Goal: Task Accomplishment & Management: Use online tool/utility

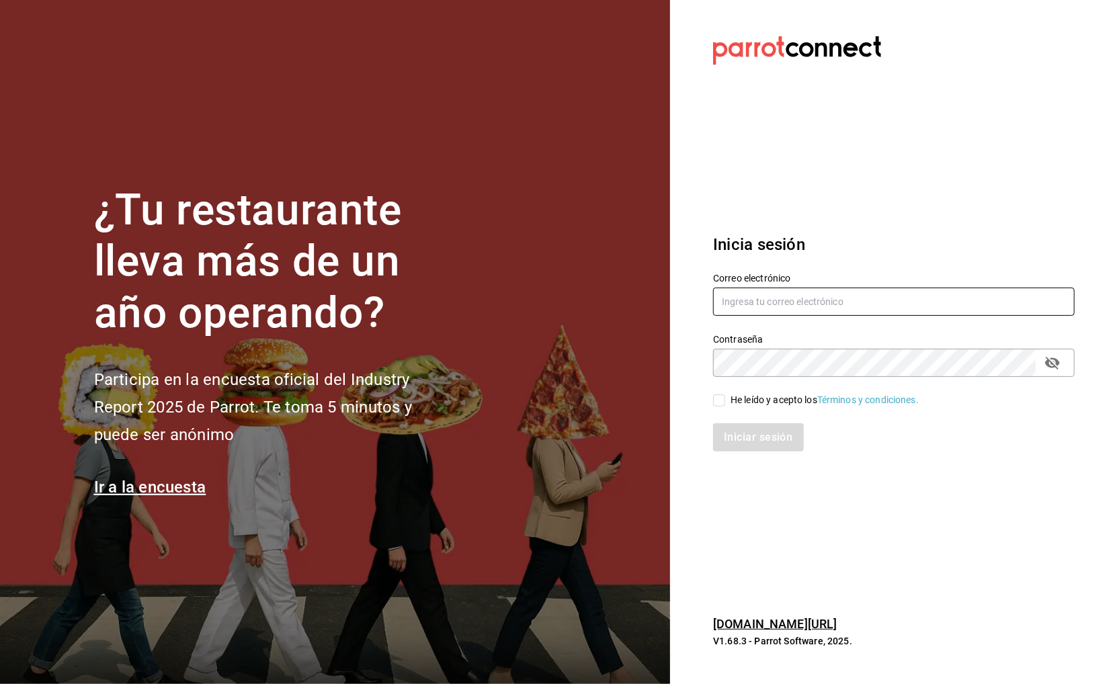
type input "[DOMAIN_NAME][EMAIL_ADDRESS][DOMAIN_NAME]"
click at [776, 411] on div "Iniciar sesión" at bounding box center [886, 429] width 378 height 44
click at [776, 400] on div "He leído y acepto los Términos y condiciones." at bounding box center [825, 400] width 188 height 14
click at [725, 400] on input "He leído y acepto los Términos y condiciones." at bounding box center [719, 401] width 12 height 12
checkbox input "true"
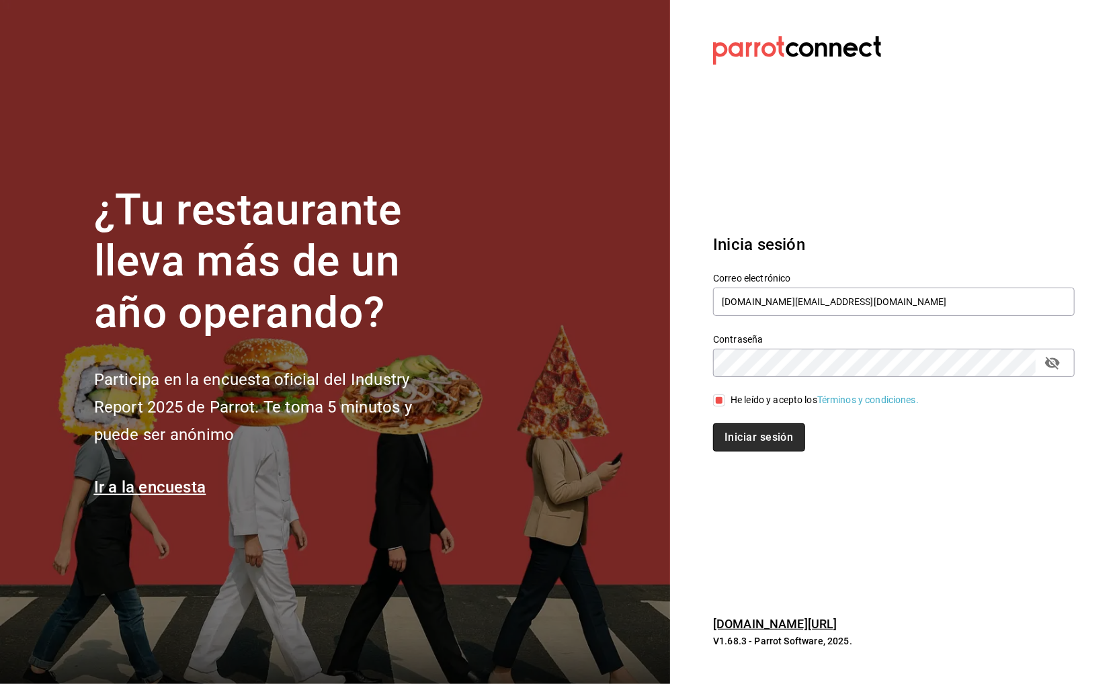
click at [772, 429] on button "Iniciar sesión" at bounding box center [758, 437] width 91 height 28
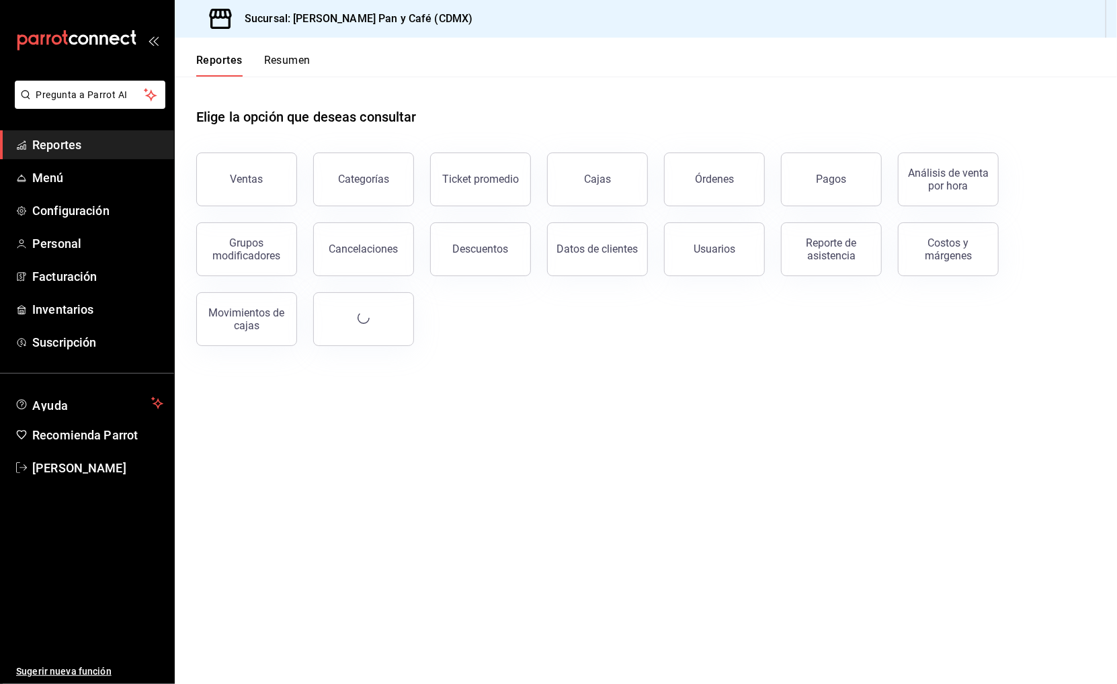
click at [244, 147] on div "Ventas" at bounding box center [238, 171] width 117 height 70
click at [244, 168] on button "Ventas" at bounding box center [246, 180] width 101 height 54
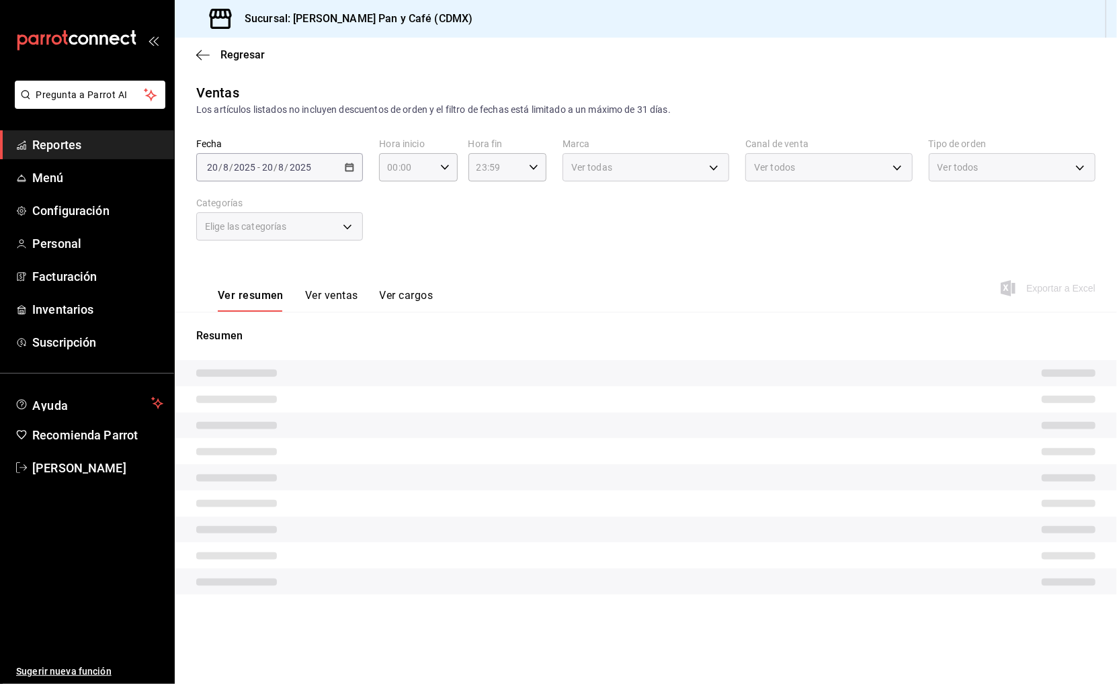
click at [337, 173] on div "2025-08-20 20 / 8 / 2025 - 2025-08-20 20 / 8 / 2025" at bounding box center [279, 167] width 167 height 28
click at [356, 169] on div "2025-08-20 20 / 8 / 2025 - 2025-08-20 20 / 8 / 2025" at bounding box center [279, 167] width 167 height 28
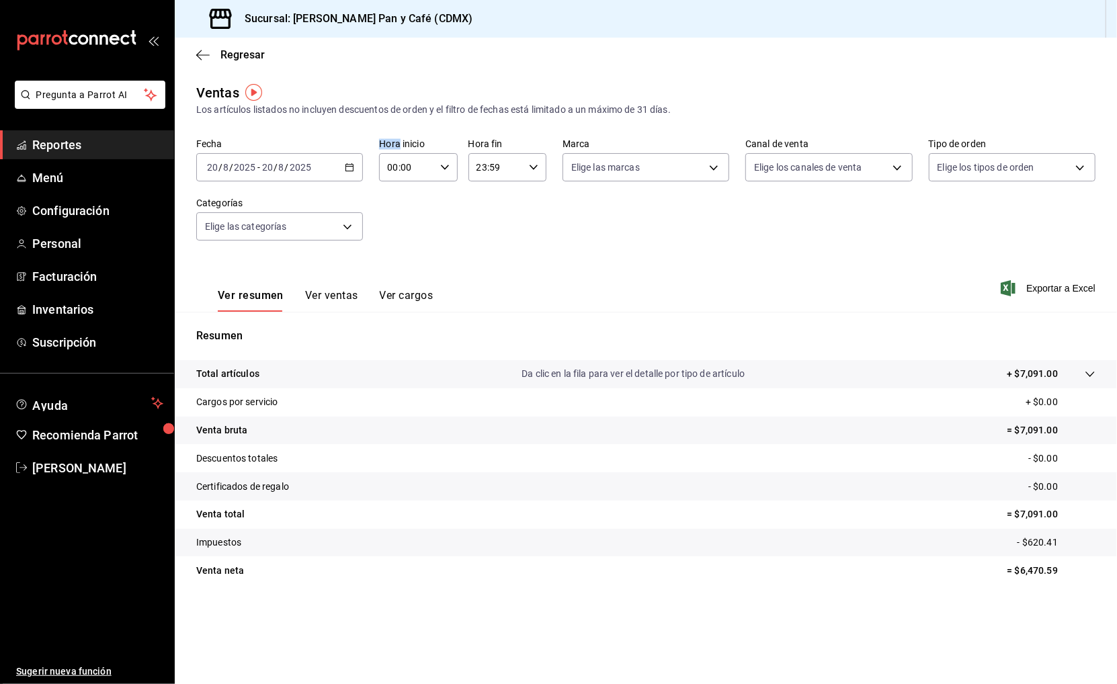
click at [338, 168] on div "2025-08-20 20 / 8 / 2025 - 2025-08-20 20 / 8 / 2025" at bounding box center [279, 167] width 167 height 28
click at [271, 238] on span "Ayer" at bounding box center [260, 238] width 104 height 14
click at [1074, 290] on span "Exportar a Excel" at bounding box center [1049, 288] width 92 height 16
click at [261, 53] on span "Regresar" at bounding box center [242, 54] width 44 height 13
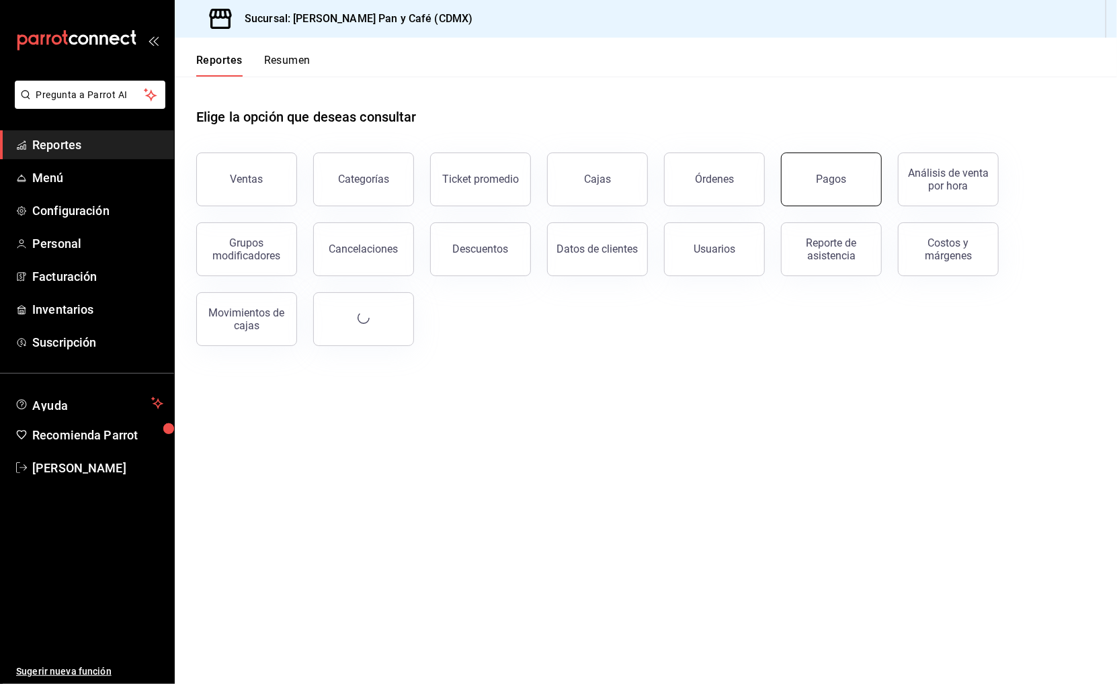
click at [870, 177] on button "Pagos" at bounding box center [831, 180] width 101 height 54
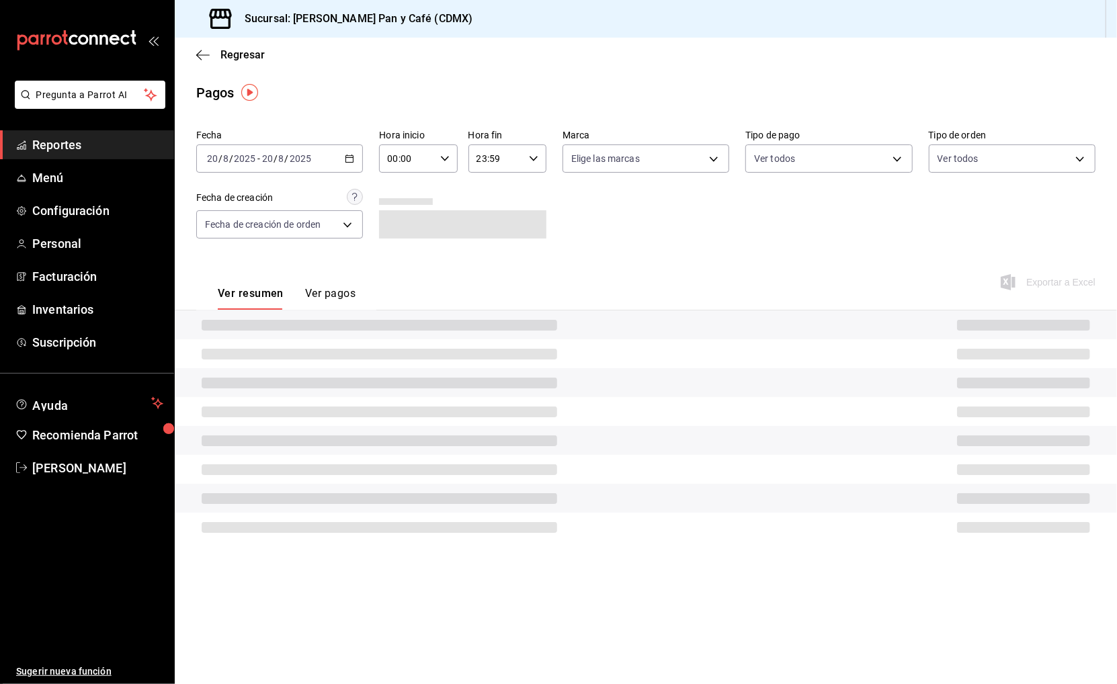
click at [302, 153] on input "2025" at bounding box center [300, 158] width 23 height 11
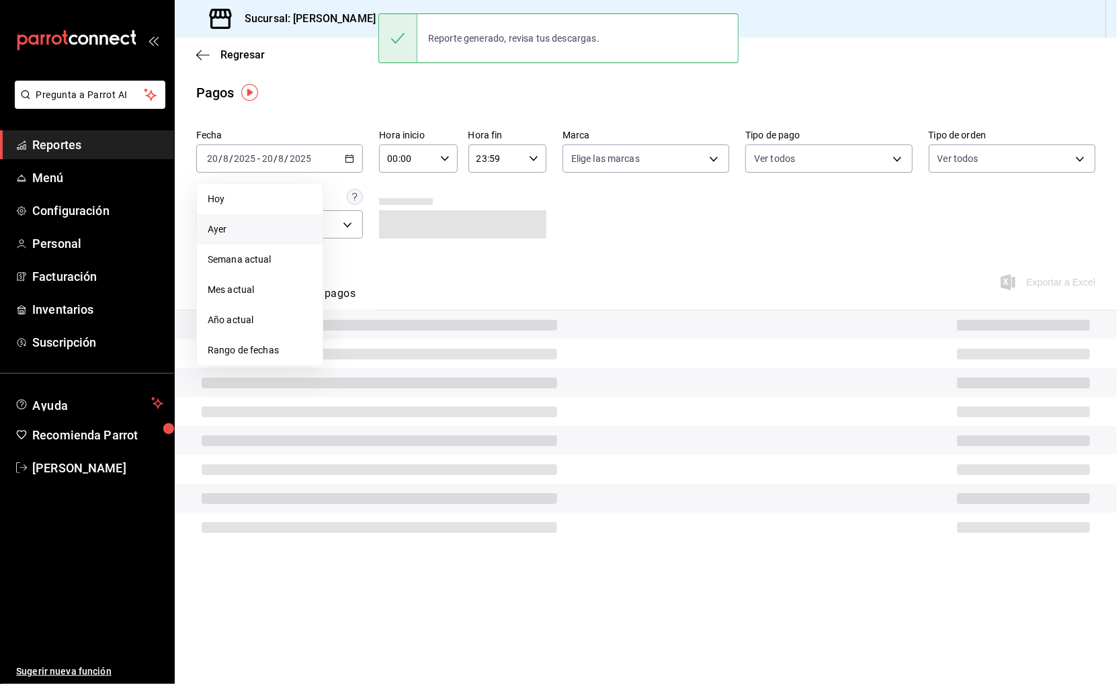
click at [241, 225] on span "Ayer" at bounding box center [260, 229] width 104 height 14
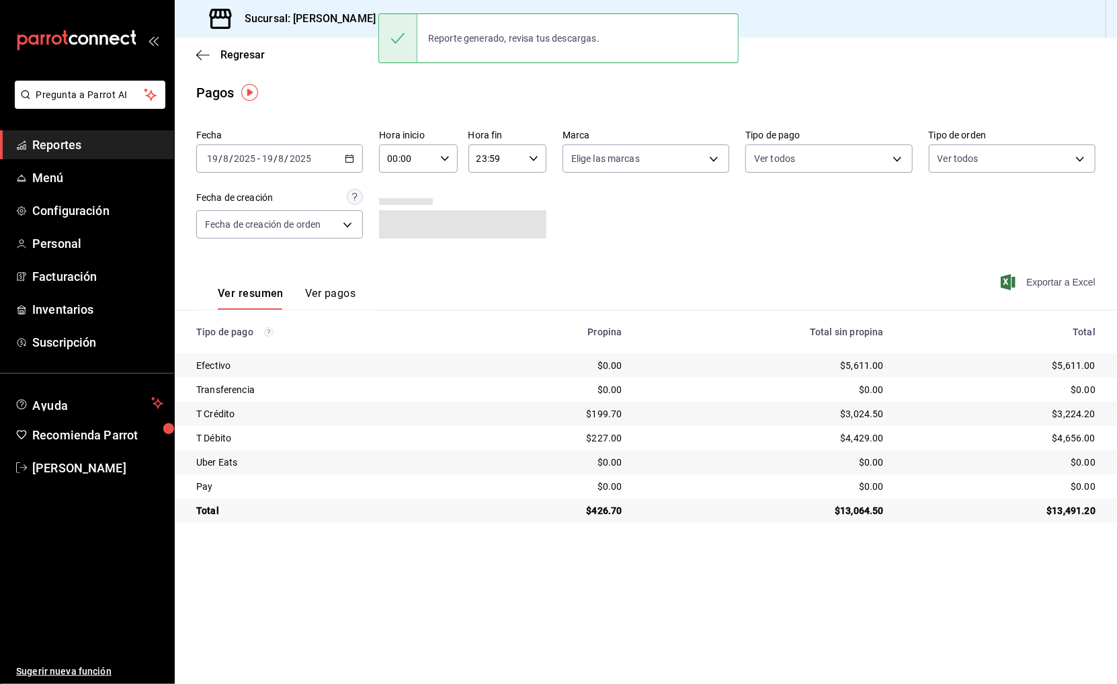
click at [1067, 280] on span "Exportar a Excel" at bounding box center [1049, 282] width 92 height 16
click at [1069, 368] on div "$5,611.00" at bounding box center [1000, 365] width 190 height 13
copy div "5,611.00"
click at [598, 411] on div "$199.70" at bounding box center [555, 413] width 136 height 13
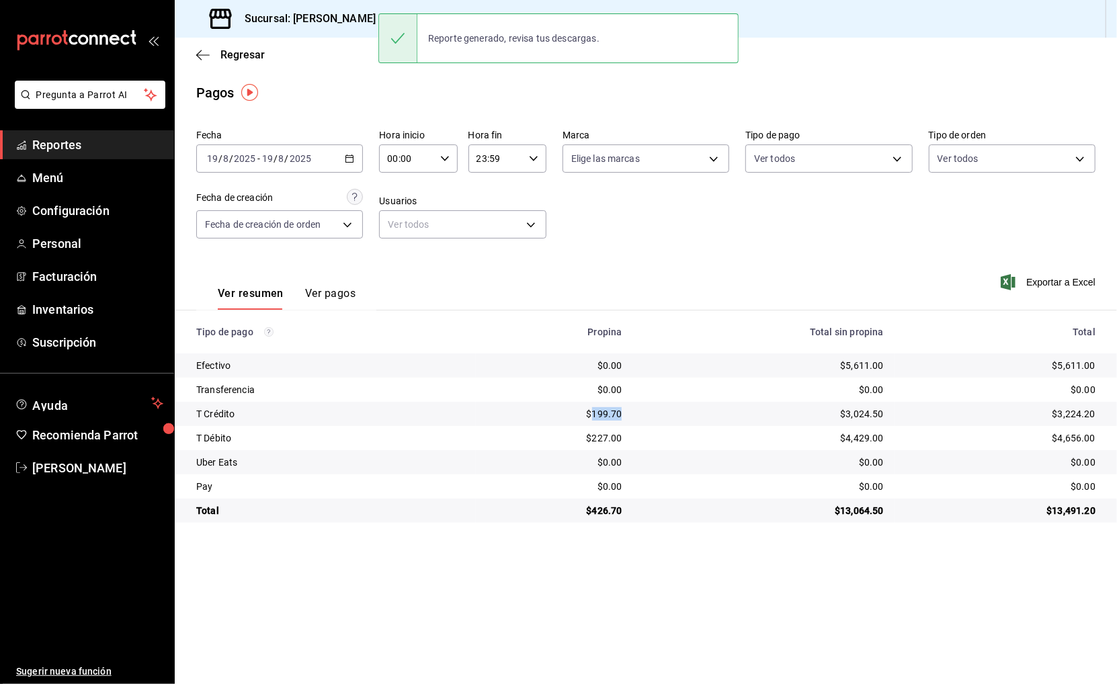
click at [598, 411] on div "$199.70" at bounding box center [555, 413] width 136 height 13
copy div "199.70"
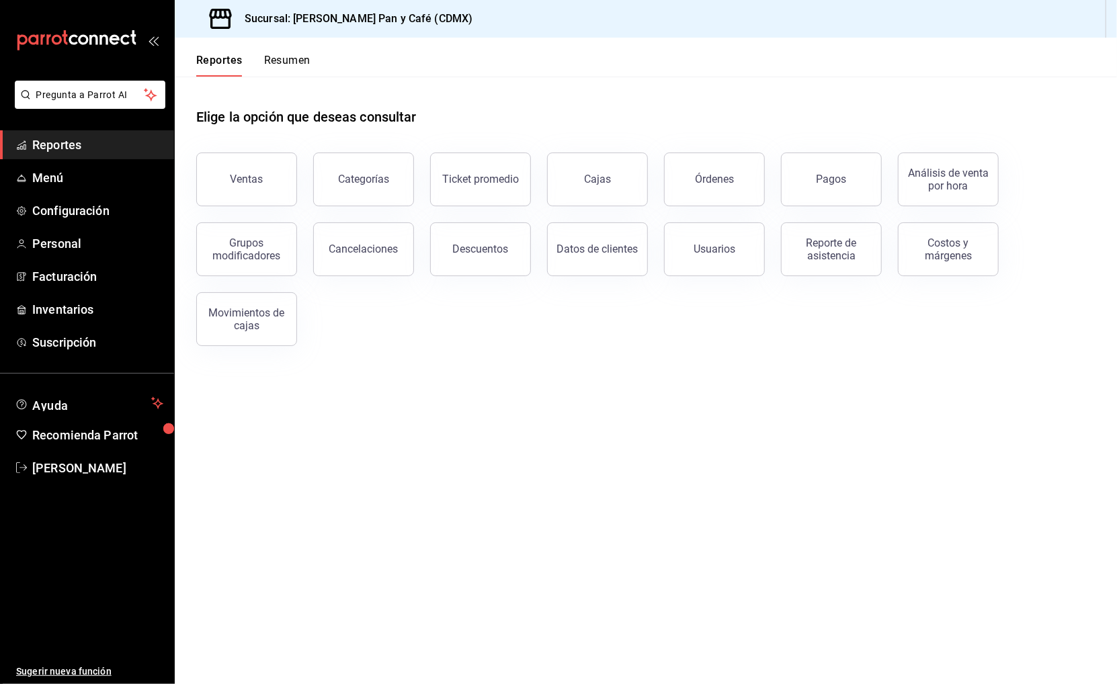
click at [272, 64] on button "Resumen" at bounding box center [287, 65] width 46 height 23
